Goal: Find contact information: Find contact information

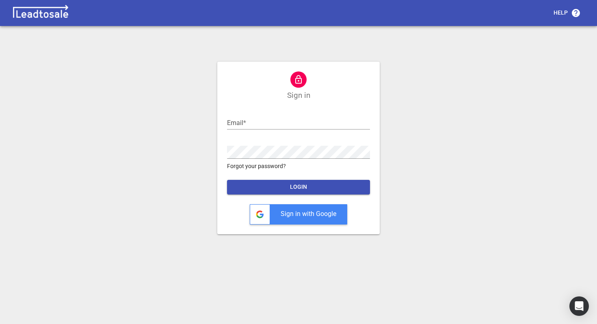
type input "cwarner@leadto.sale"
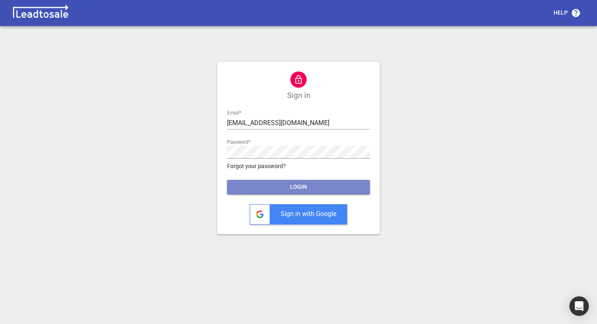
click at [286, 186] on span "LOGIN" at bounding box center [298, 187] width 130 height 8
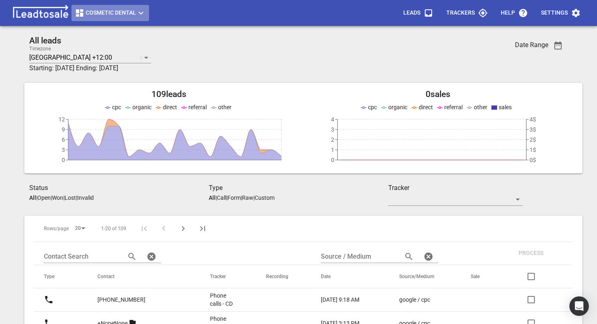
click at [114, 11] on span "Cosmetic Dental" at bounding box center [110, 13] width 71 height 10
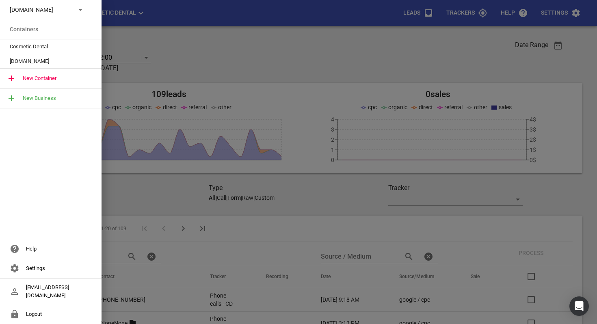
drag, startPoint x: 300, startPoint y: 71, endPoint x: 296, endPoint y: 93, distance: 22.6
click at [300, 71] on div at bounding box center [298, 162] width 597 height 324
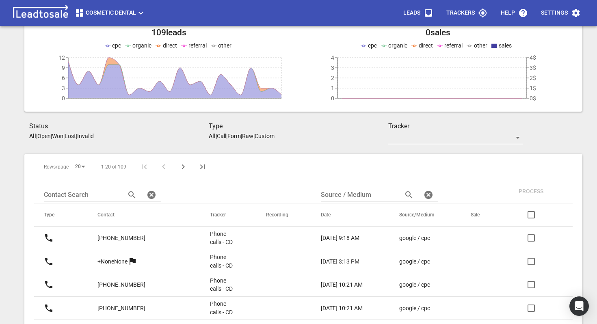
scroll to position [124, 0]
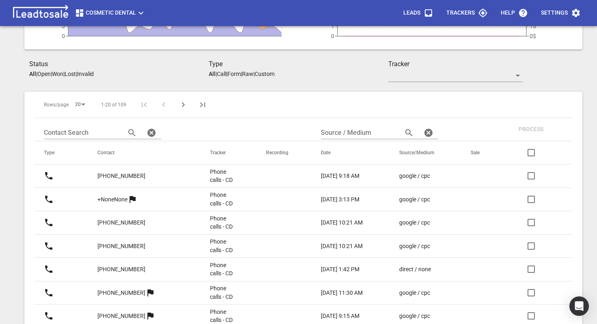
click at [124, 177] on p "[PHONE_NUMBER]" at bounding box center [121, 176] width 48 height 9
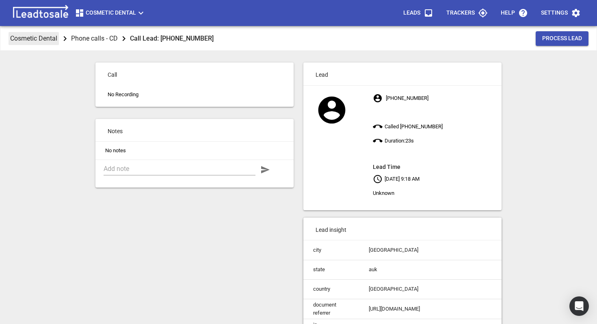
click at [40, 42] on p "Cosmetic Dental" at bounding box center [33, 38] width 47 height 9
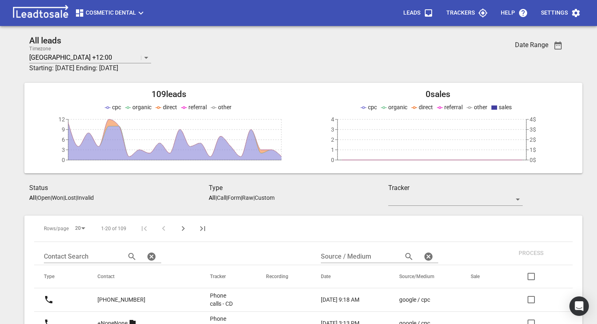
click at [424, 14] on icon "button" at bounding box center [428, 13] width 10 height 10
